Goal: Ask a question

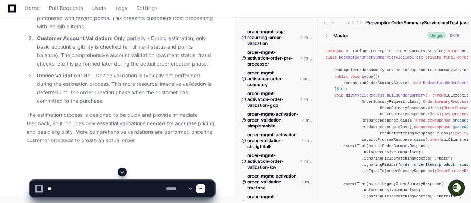
type textarea "*"
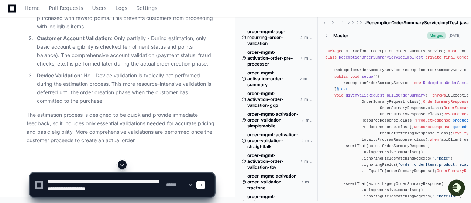
type textarea "**********"
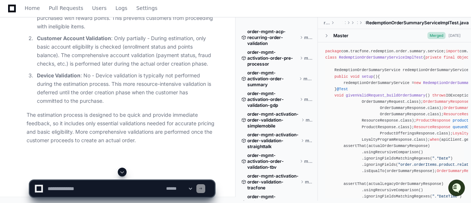
click at [117, 170] on div at bounding box center [122, 172] width 185 height 9
click at [118, 174] on button at bounding box center [122, 172] width 9 height 9
click at [122, 175] on span at bounding box center [122, 172] width 6 height 6
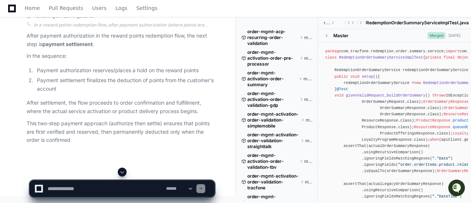
scroll to position [30753, 0]
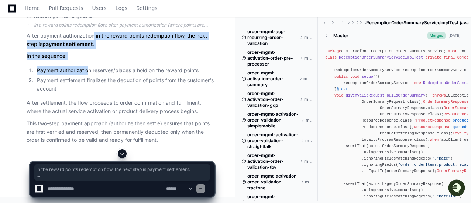
drag, startPoint x: 89, startPoint y: 104, endPoint x: 93, endPoint y: 67, distance: 37.6
click at [93, 67] on div "Thinking Reflecting on learnings so far In a reward points redemption flow, aft…" at bounding box center [121, 75] width 188 height 139
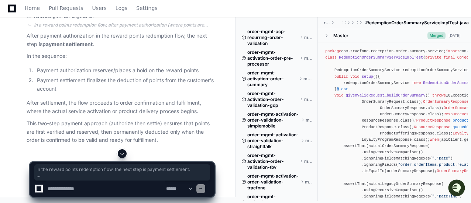
click at [87, 183] on textarea at bounding box center [105, 189] width 119 height 16
type textarea "**********"
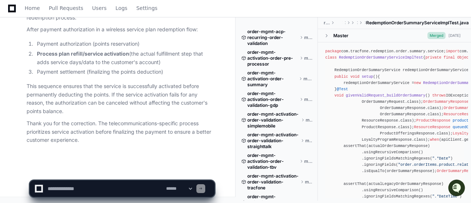
scroll to position [31089, 0]
click at [123, 182] on textarea at bounding box center [105, 189] width 119 height 16
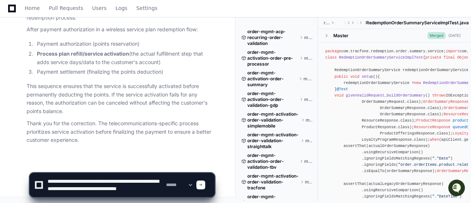
scroll to position [2, 0]
type textarea "**********"
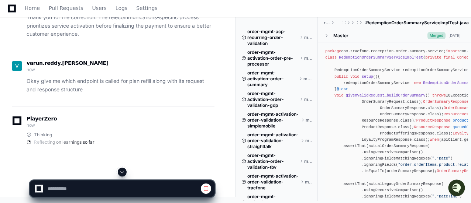
scroll to position [30088, 0]
click at [124, 173] on span at bounding box center [122, 172] width 6 height 6
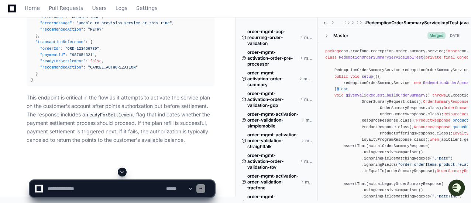
scroll to position [31276, 0]
drag, startPoint x: 313, startPoint y: 104, endPoint x: 198, endPoint y: 83, distance: 117.3
